Goal: Information Seeking & Learning: Learn about a topic

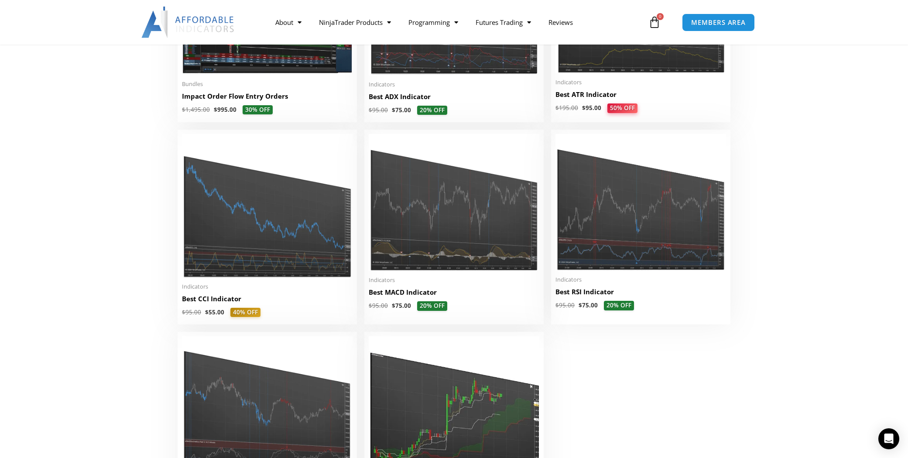
scroll to position [1528, 0]
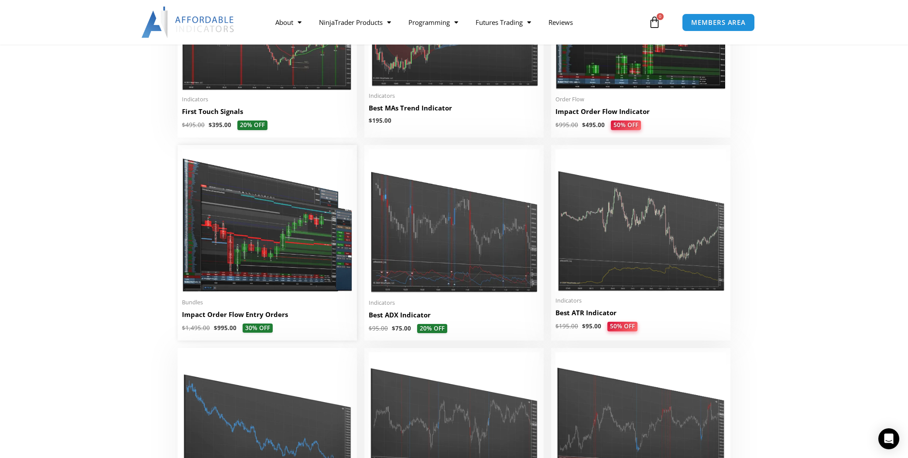
click at [303, 244] on img at bounding box center [267, 221] width 171 height 144
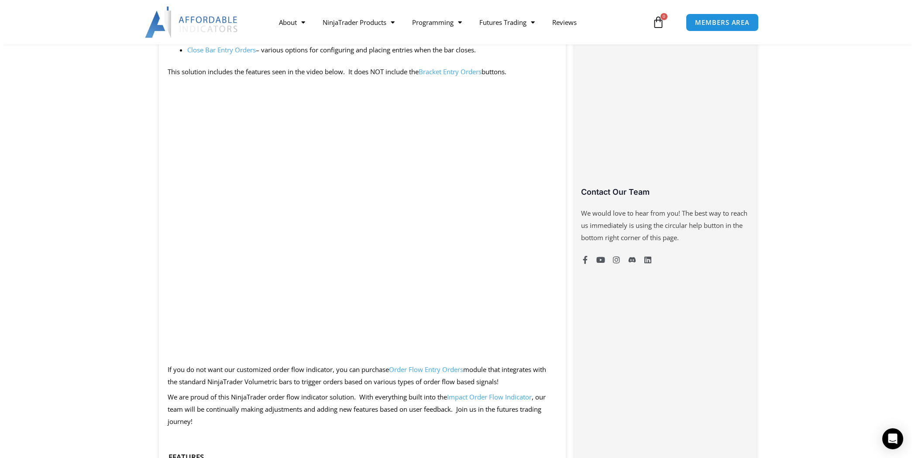
scroll to position [786, 0]
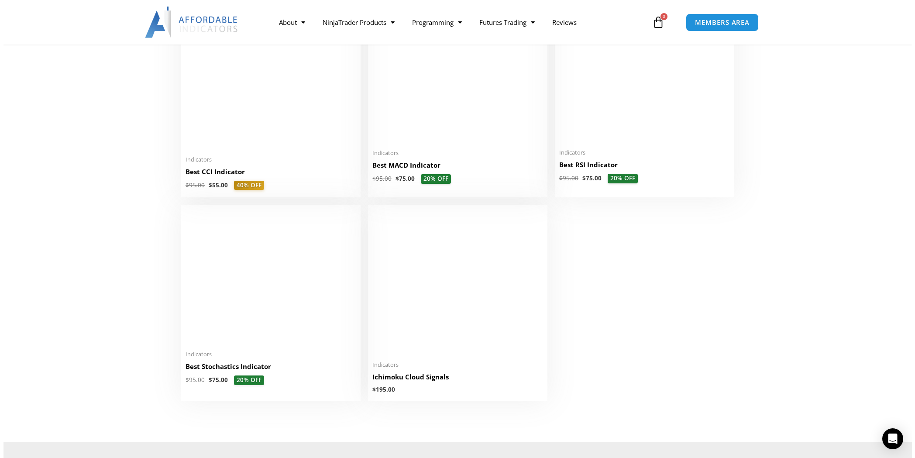
scroll to position [1877, 0]
